Goal: Transaction & Acquisition: Download file/media

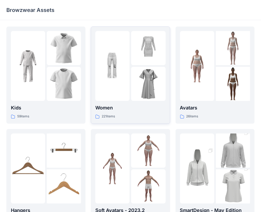
click at [148, 81] on img at bounding box center [148, 84] width 34 height 34
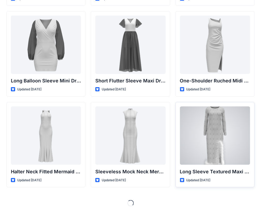
scroll to position [38, 0]
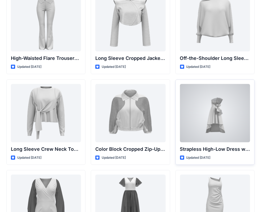
click at [216, 119] on div at bounding box center [215, 113] width 70 height 58
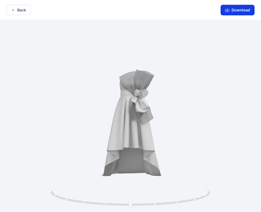
click at [237, 10] on button "Download" at bounding box center [238, 10] width 34 height 11
click at [16, 12] on button "Back" at bounding box center [18, 10] width 24 height 10
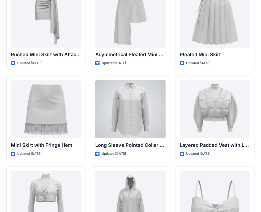
scroll to position [1526, 0]
